Goal: Task Accomplishment & Management: Use online tool/utility

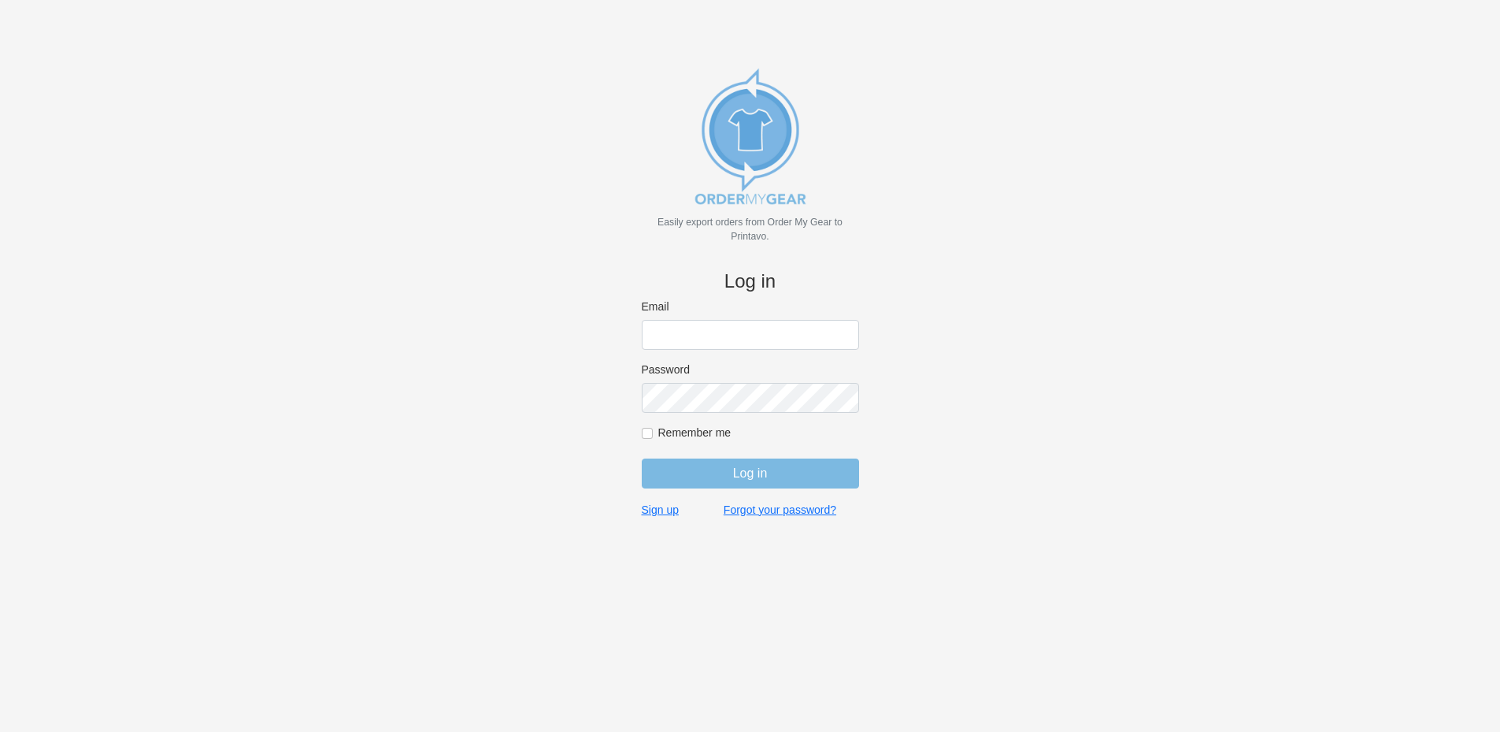
type input "rich@teamgrx.com"
drag, startPoint x: 721, startPoint y: 458, endPoint x: 721, endPoint y: 469, distance: 11.0
click at [721, 460] on input "Log in" at bounding box center [750, 473] width 217 height 30
click at [721, 475] on div "Log in" at bounding box center [750, 473] width 217 height 30
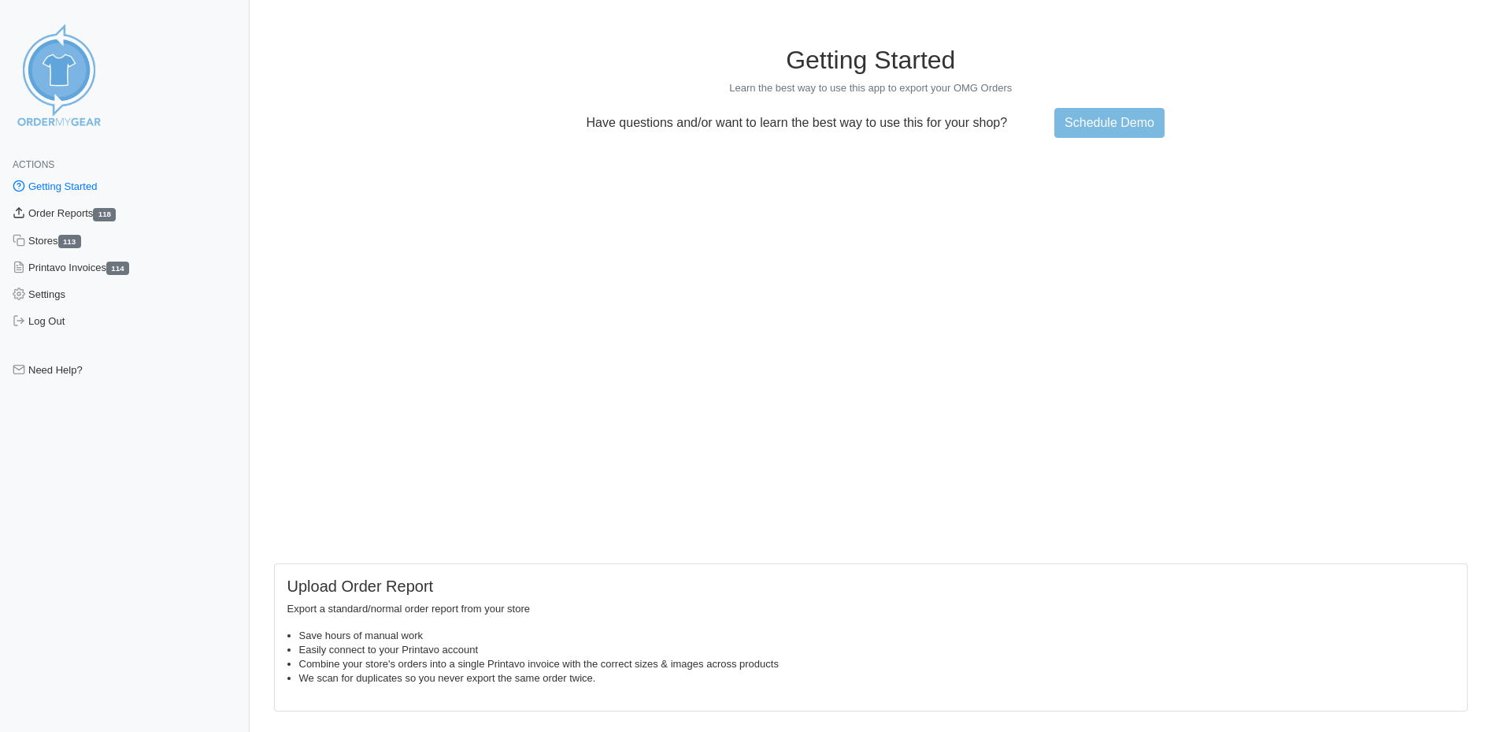
click at [98, 213] on link "Order Reports 118" at bounding box center [125, 213] width 250 height 27
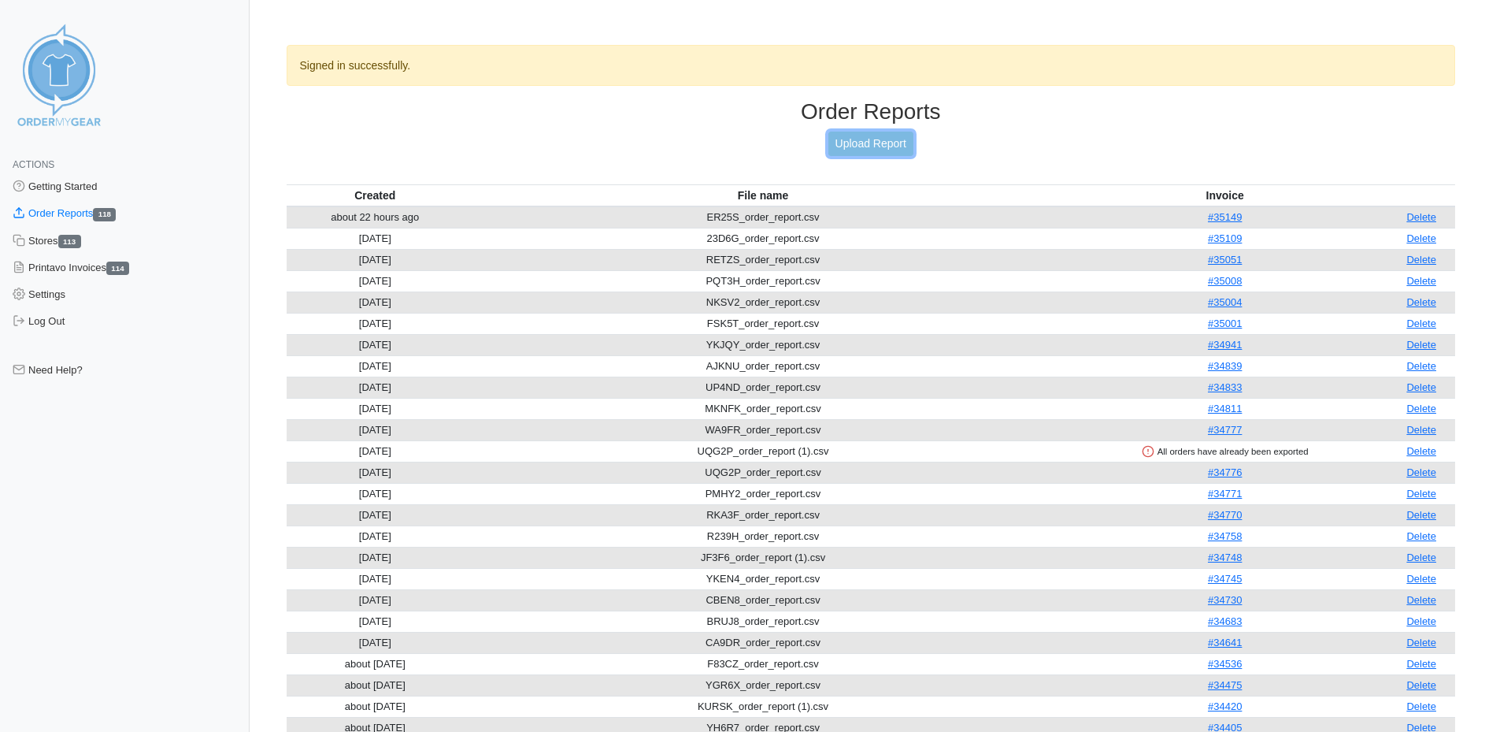
click at [870, 149] on link "Upload Report" at bounding box center [870, 144] width 85 height 24
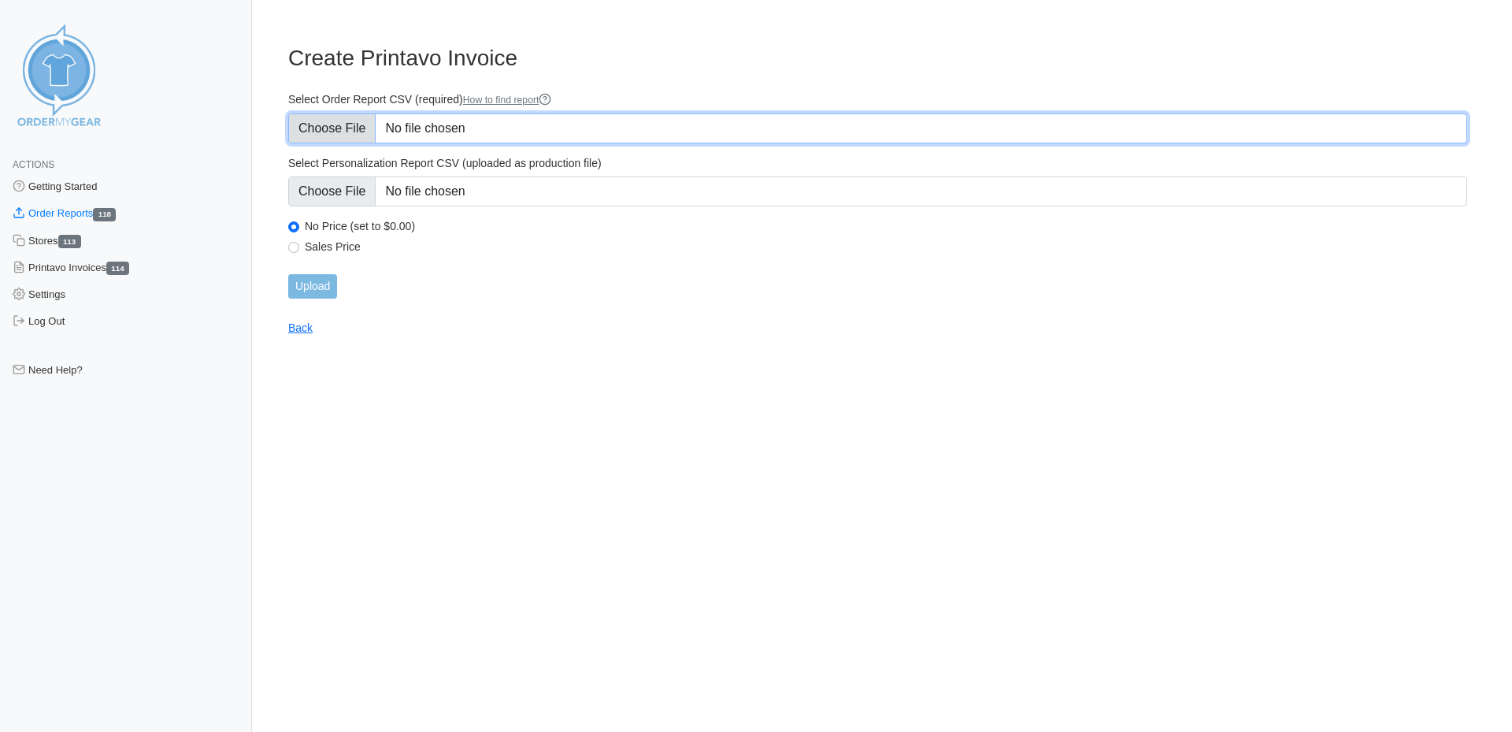
click at [502, 128] on input "Select Order Report CSV (required) How to find report" at bounding box center [877, 128] width 1179 height 30
type input "C:\fakepath\S6F8V_order_report.csv"
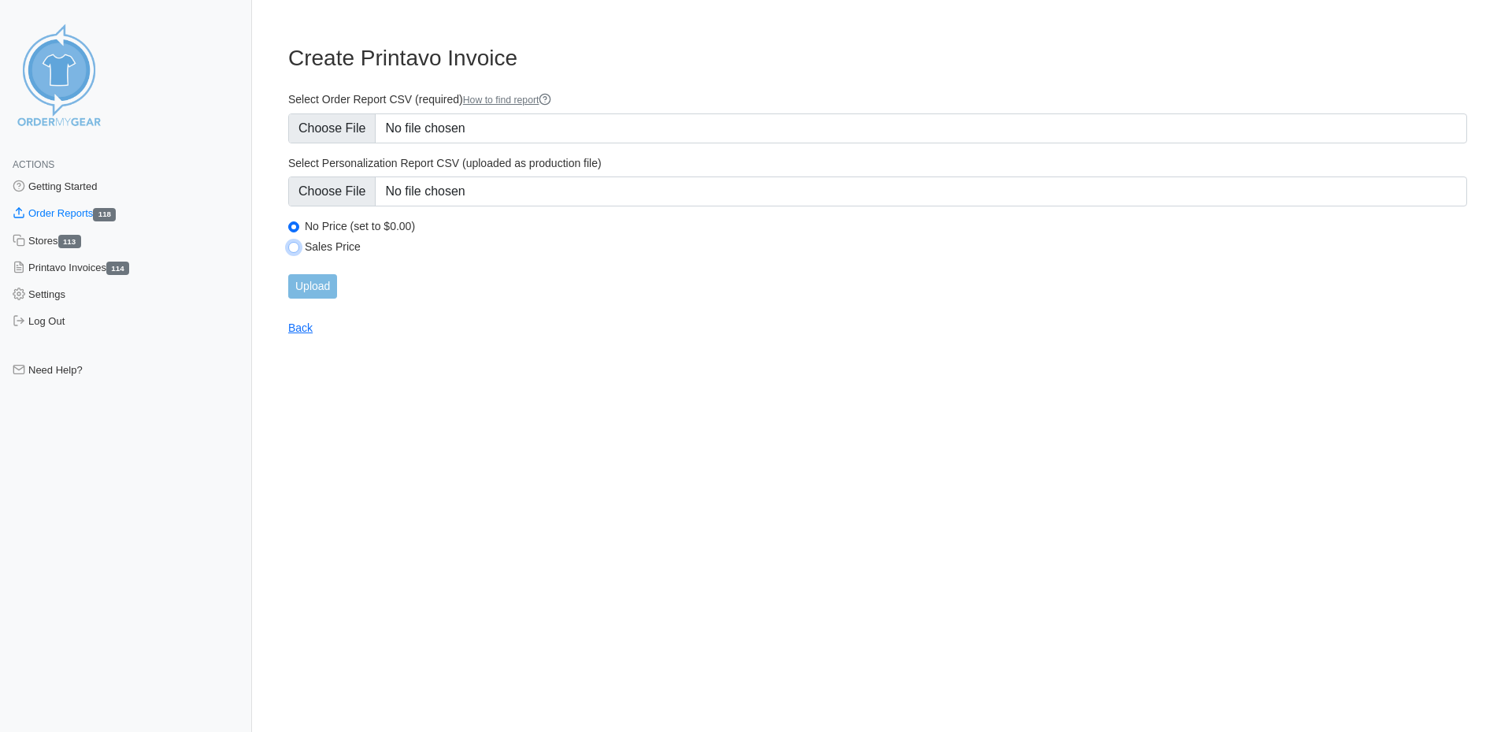
click at [294, 249] on input "Sales Price" at bounding box center [293, 247] width 11 height 11
radio input "true"
click at [307, 291] on input "Upload" at bounding box center [312, 286] width 49 height 24
